Goal: Find specific page/section: Find specific page/section

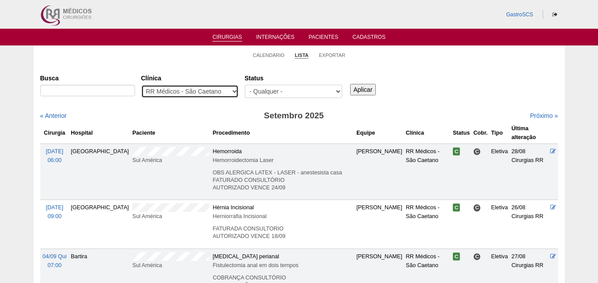
click at [187, 91] on select "- Qualquer - 6R Alphaville Assunção Bartira Brasil Christovão da Gama Cruz Azul…" at bounding box center [189, 91] width 97 height 13
click at [192, 94] on select "- Qualquer - 6R Alphaville Assunção Bartira Brasil Christovão da Gama Cruz Azul…" at bounding box center [189, 91] width 97 height 13
click at [181, 93] on select "- Qualquer - 6R Alphaville Assunção Bartira Brasil Christovão da Gama Cruz Azul…" at bounding box center [189, 91] width 97 height 13
click at [175, 94] on select "- Qualquer - 6R Alphaville Assunção Bartira Brasil Christovão da Gama Cruz Azul…" at bounding box center [189, 91] width 97 height 13
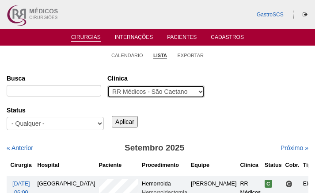
click at [189, 90] on select "- Qualquer - 6R Alphaville Assunção Bartira Brasil Christovão da Gama Cruz Azul…" at bounding box center [155, 91] width 97 height 13
click at [130, 85] on select "- Qualquer - 6R Alphaville Assunção Bartira Brasil Christovão da Gama Cruz Azul…" at bounding box center [155, 91] width 97 height 13
click at [134, 92] on select "- Qualquer - 6R Alphaville Assunção Bartira Brasil Christovão da Gama Cruz Azul…" at bounding box center [155, 91] width 97 height 13
click at [146, 88] on select "- Qualquer - 6R Alphaville Assunção Bartira Brasil Christovão da Gama Cruz Azul…" at bounding box center [155, 91] width 97 height 13
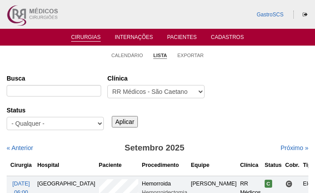
drag, startPoint x: 134, startPoint y: 99, endPoint x: 137, endPoint y: 93, distance: 6.5
click at [137, 93] on div "- Qualquer - 6R Alphaville Assunção Bartira Brasil Christovão da Gama Cruz Azul…" at bounding box center [155, 94] width 97 height 18
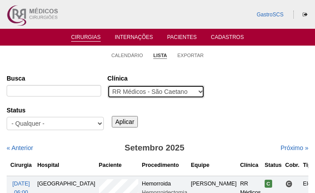
click at [137, 93] on select "- Qualquer - 6R Alphaville Assunção Bartira Brasil Christovão da Gama Cruz Azul…" at bounding box center [155, 91] width 97 height 13
click at [156, 88] on select "- Qualquer - 6R Alphaville Assunção Bartira Brasil Christovão da Gama Cruz Azul…" at bounding box center [155, 91] width 97 height 13
click at [171, 94] on select "- Qualquer - 6R Alphaville Assunção Bartira Brasil Christovão da Gama Cruz Azul…" at bounding box center [155, 91] width 97 height 13
click at [157, 89] on select "- Qualquer - 6R Alphaville Assunção Bartira Brasil Christovão da Gama Cruz Azul…" at bounding box center [155, 91] width 97 height 13
